Goal: Task Accomplishment & Management: Manage account settings

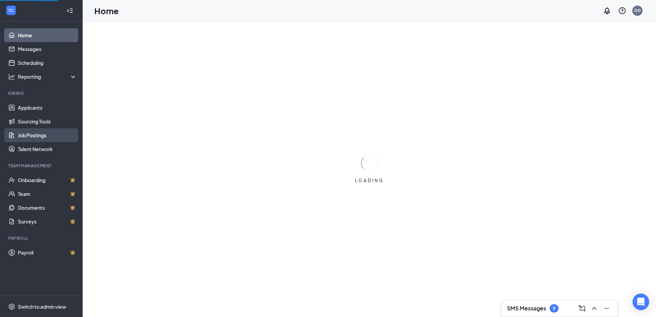
click at [30, 135] on link "Job Postings" at bounding box center [47, 135] width 59 height 14
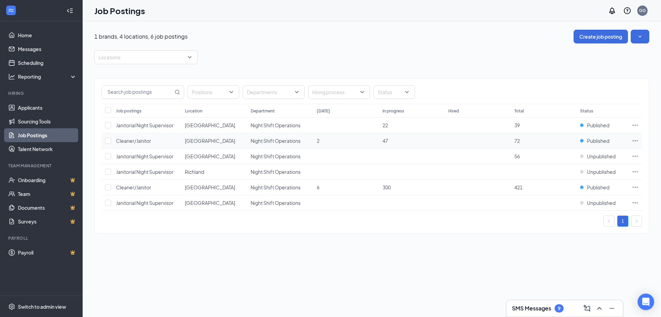
click at [638, 141] on icon "Ellipses" at bounding box center [635, 140] width 7 height 7
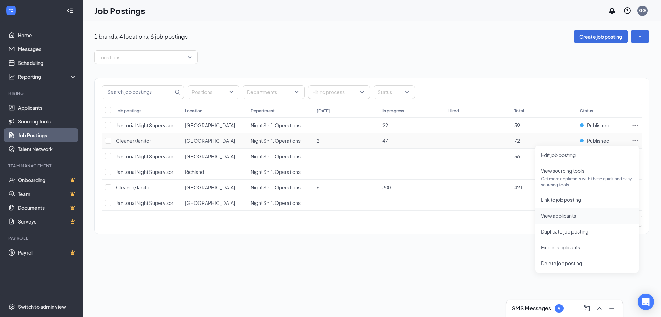
click at [560, 217] on span "View applicants" at bounding box center [558, 215] width 35 height 6
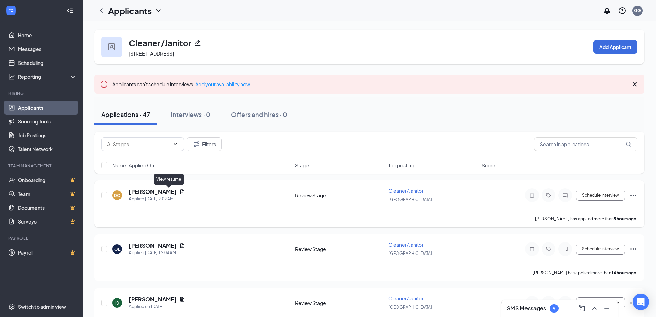
click at [180, 193] on icon "Document" at bounding box center [182, 191] width 4 height 4
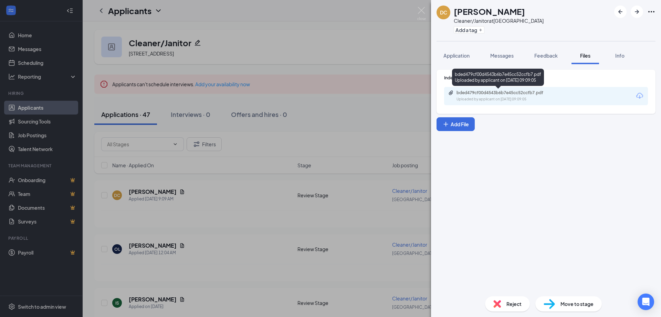
click at [521, 97] on div "Uploaded by applicant on Sep 16, 2025 at 09:09:05" at bounding box center [508, 99] width 103 height 6
click at [420, 10] on img at bounding box center [421, 13] width 9 height 13
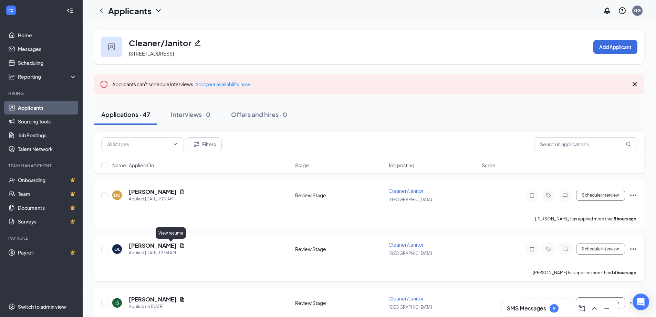
click at [180, 245] on icon "Document" at bounding box center [182, 245] width 4 height 4
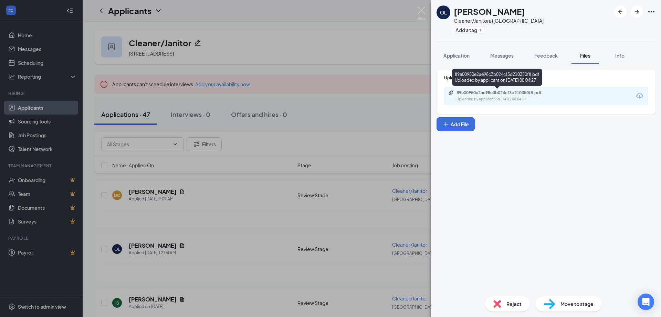
click at [527, 95] on div "89e00950e2ae98c3b024cf3d210350f8.pdf" at bounding box center [505, 93] width 96 height 6
click at [421, 9] on img at bounding box center [421, 13] width 9 height 13
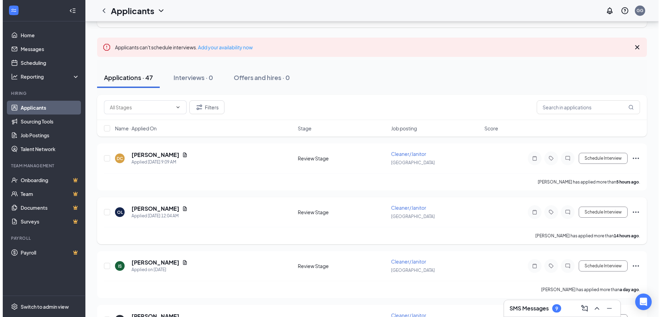
scroll to position [138, 0]
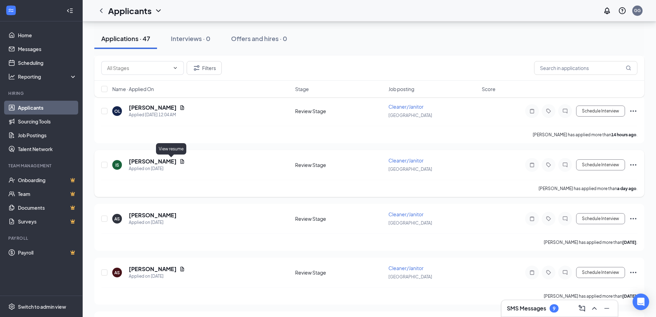
click at [179, 160] on icon "Document" at bounding box center [182, 161] width 6 height 6
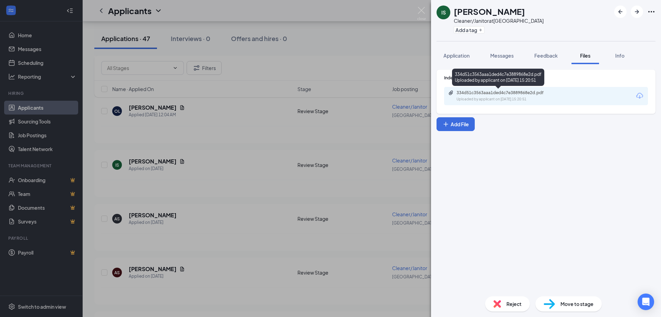
click at [500, 97] on div "Uploaded by applicant on Sep 15, 2025 at 15:20:51" at bounding box center [508, 99] width 103 height 6
click at [424, 6] on div "IS Isaiah Sasnett Cleaner/Janitor at Marysville Add a tag Application Messages …" at bounding box center [330, 158] width 661 height 317
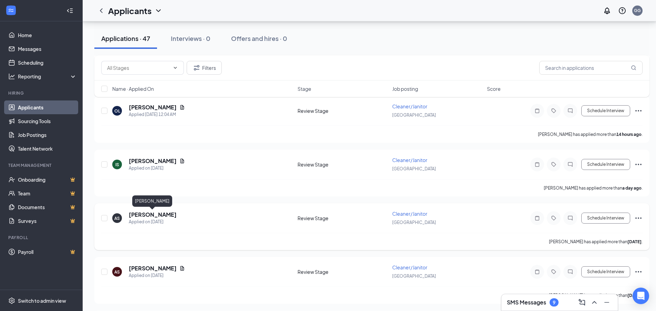
click at [159, 215] on h5 "Andrea Sandoval" at bounding box center [153, 215] width 48 height 8
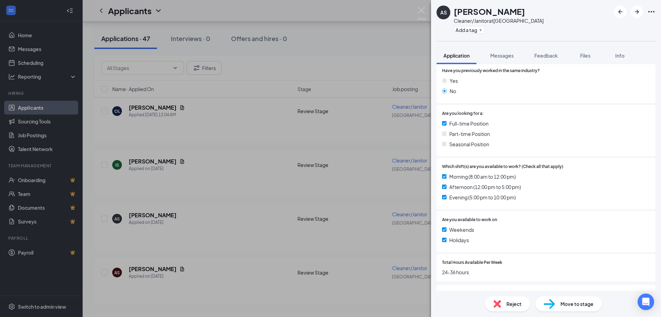
scroll to position [141, 0]
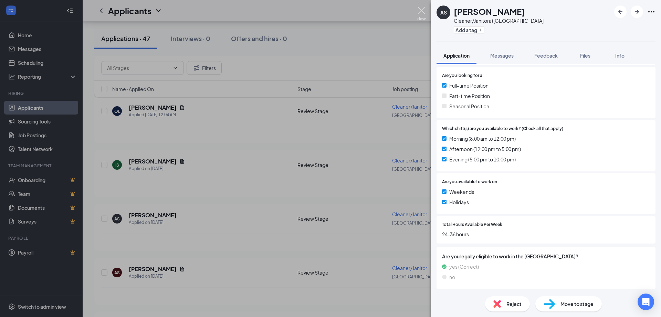
drag, startPoint x: 422, startPoint y: 12, endPoint x: 79, endPoint y: 86, distance: 350.6
click at [422, 12] on img at bounding box center [421, 13] width 9 height 13
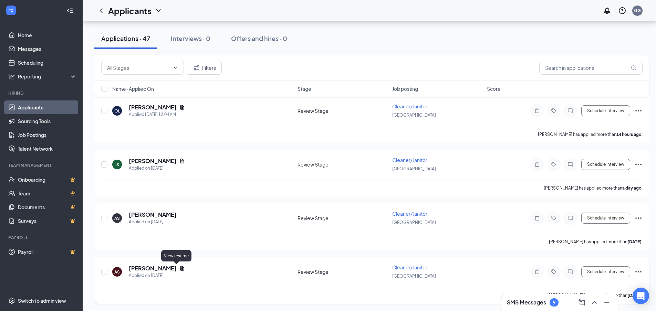
click at [180, 268] on icon "Document" at bounding box center [182, 268] width 4 height 4
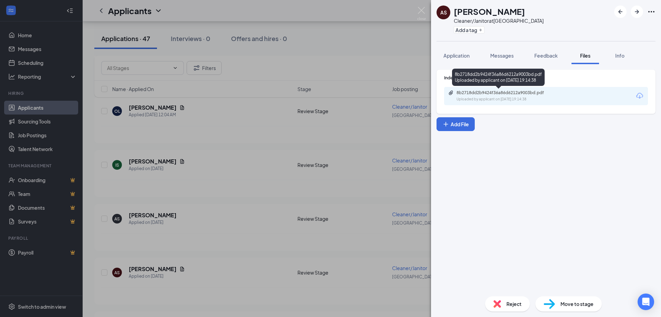
click at [540, 99] on div "Uploaded by applicant on Sep 14, 2025 at 19:14:38" at bounding box center [508, 99] width 103 height 6
